Goal: Information Seeking & Learning: Learn about a topic

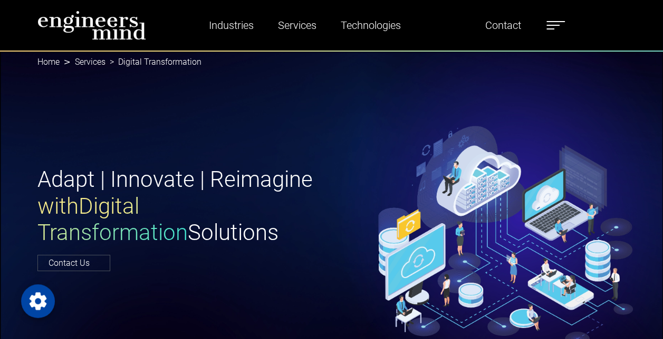
click at [558, 29] on label at bounding box center [555, 25] width 18 height 14
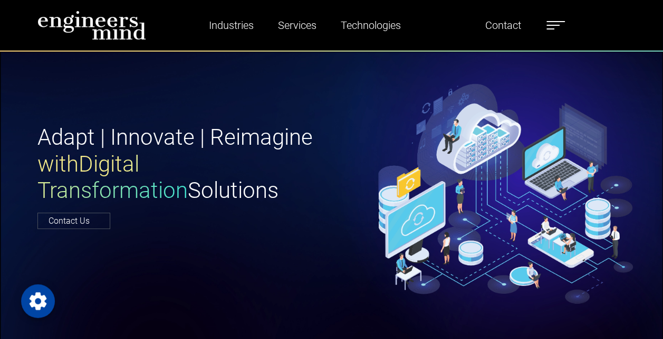
scroll to position [43, 0]
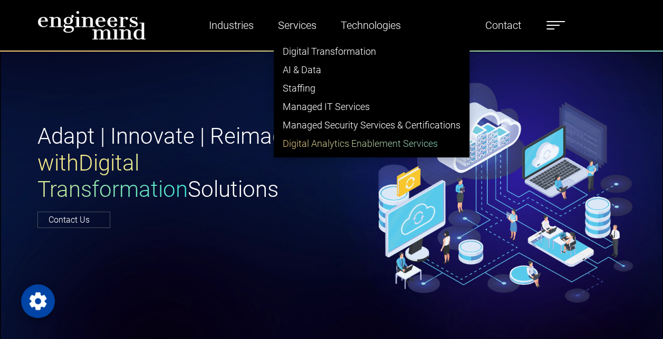
click at [316, 144] on link "Digital Analytics Enablement Services" at bounding box center [371, 143] width 195 height 18
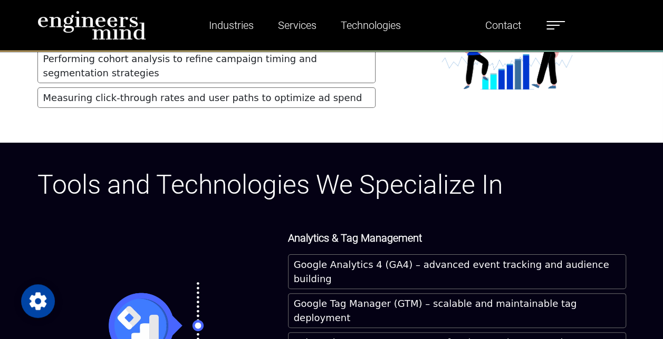
scroll to position [3937, 0]
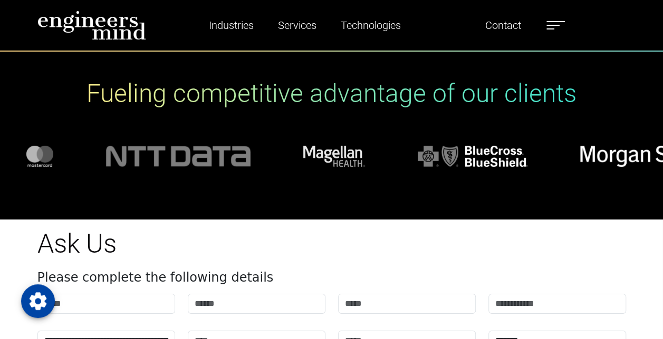
scroll to position [5723, 0]
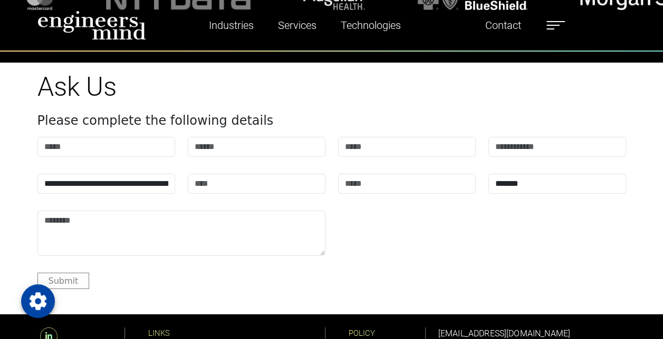
click at [43, 328] on icon at bounding box center [48, 336] width 17 height 17
